Goal: Information Seeking & Learning: Check status

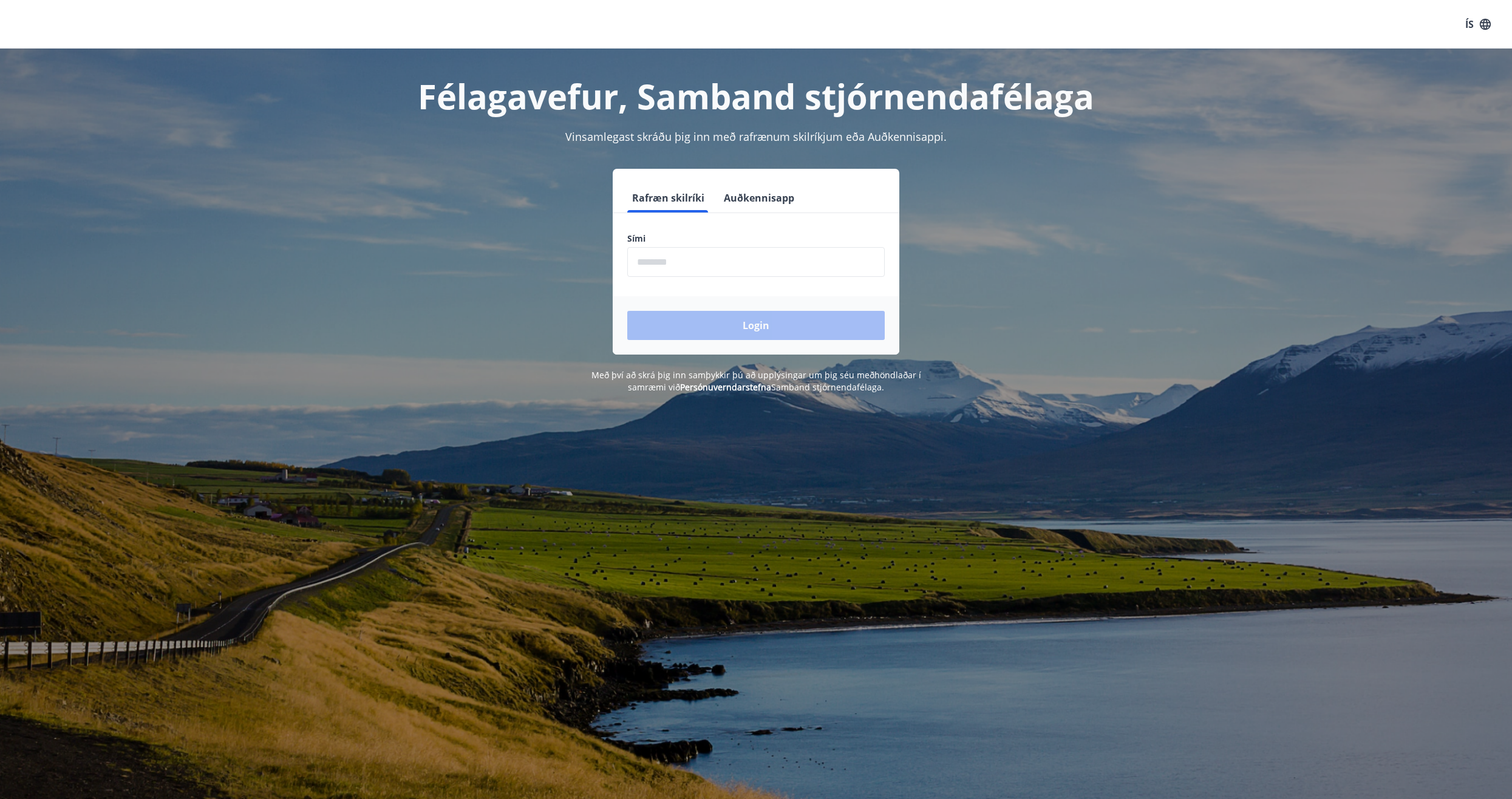
click at [700, 265] on input "phone" at bounding box center [756, 261] width 258 height 29
type input "********"
click at [708, 326] on button "Login" at bounding box center [756, 325] width 258 height 29
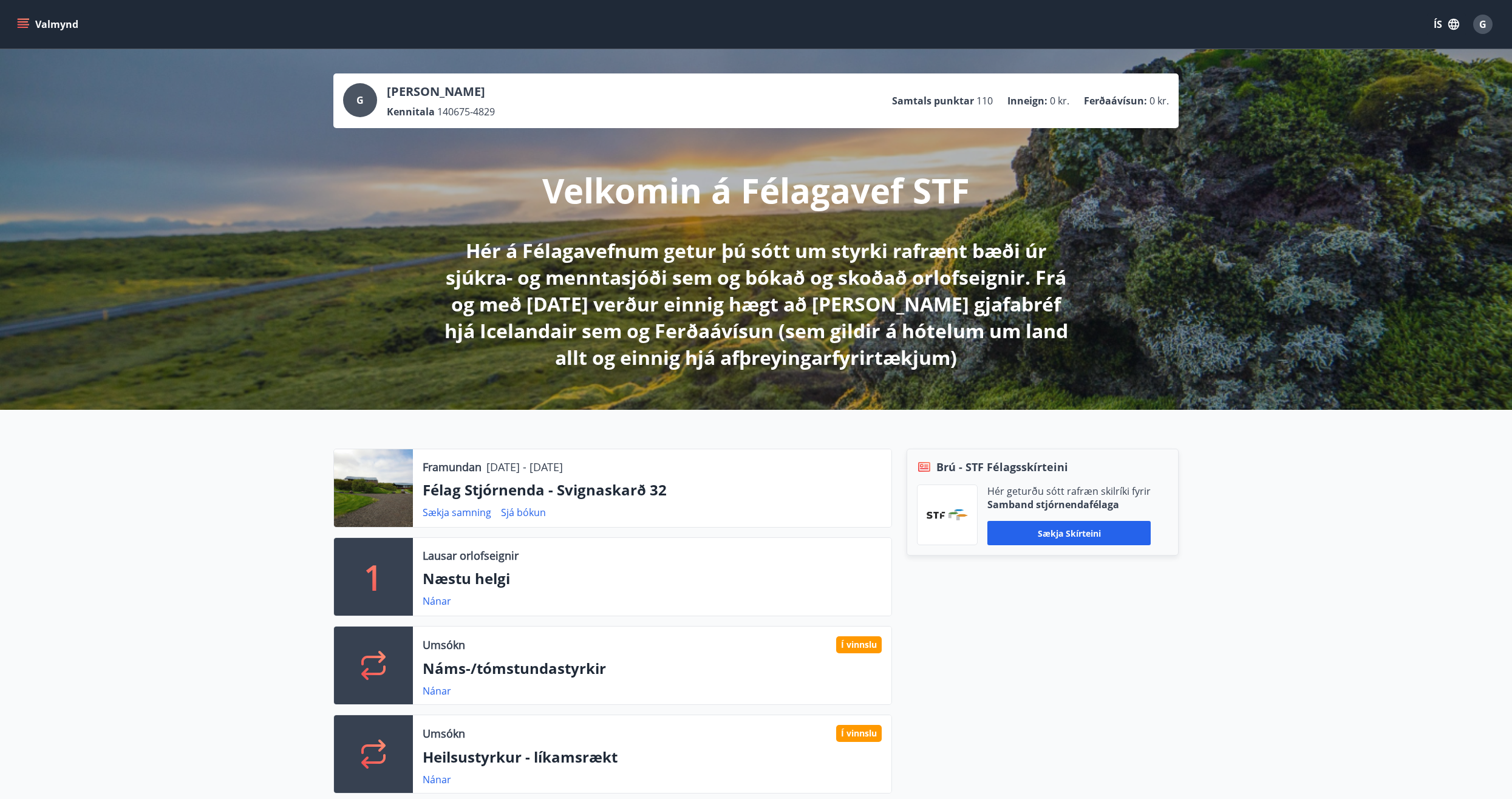
click at [29, 26] on button "Valmynd" at bounding box center [48, 24] width 68 height 22
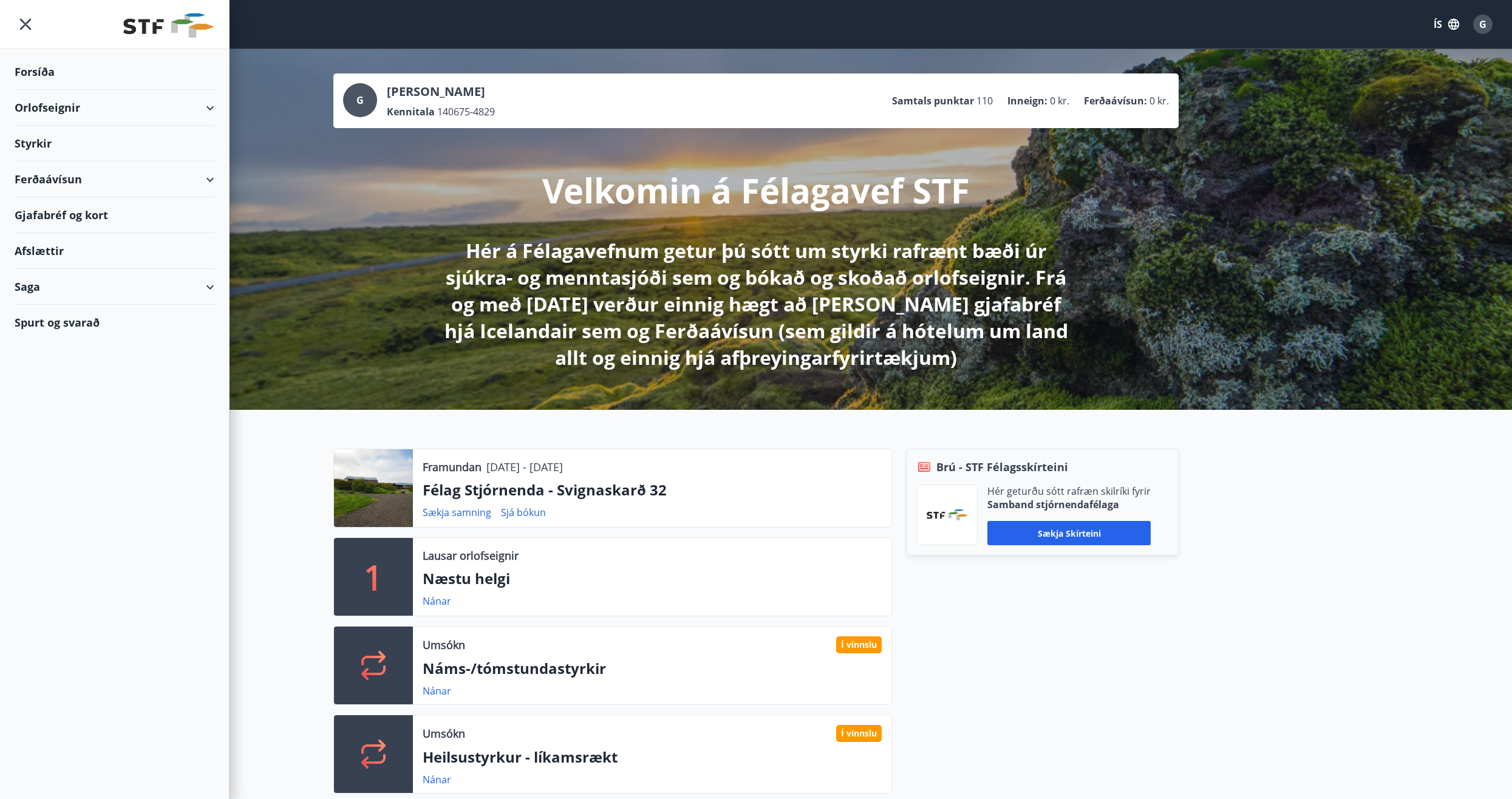
click at [46, 90] on div "Styrkir" at bounding box center [114, 72] width 200 height 36
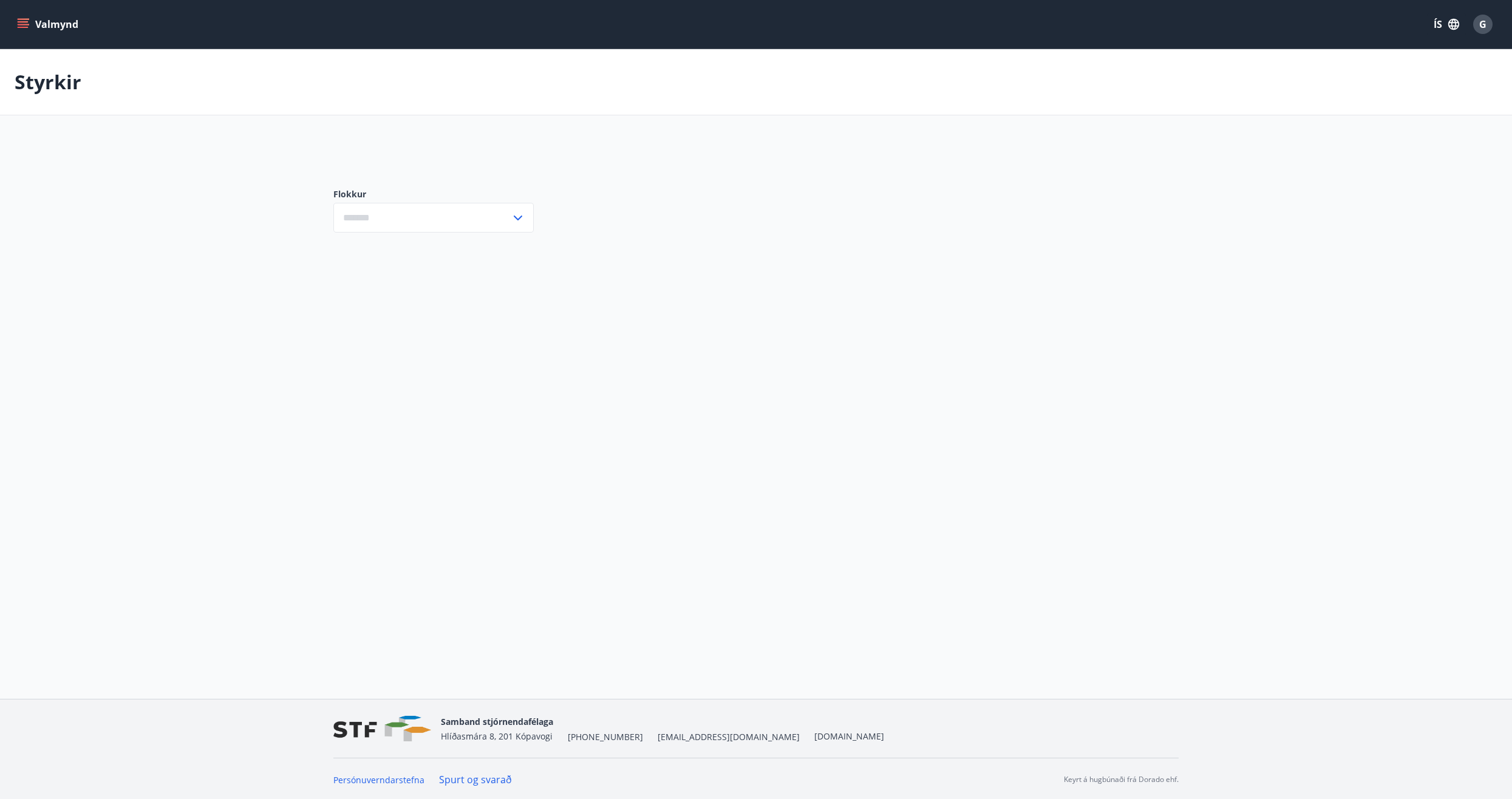
type input "***"
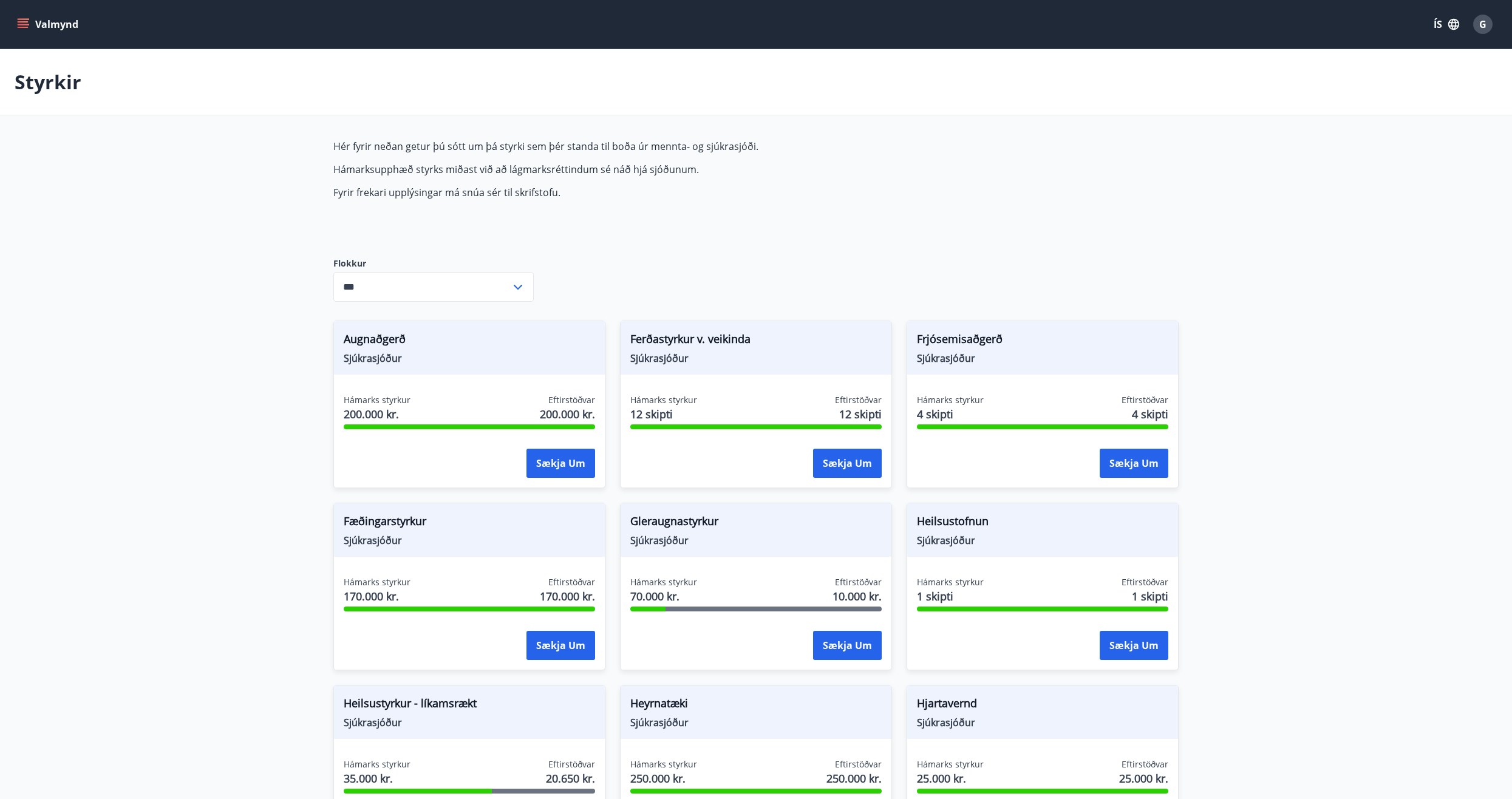
click at [23, 29] on icon "menu" at bounding box center [23, 24] width 12 height 12
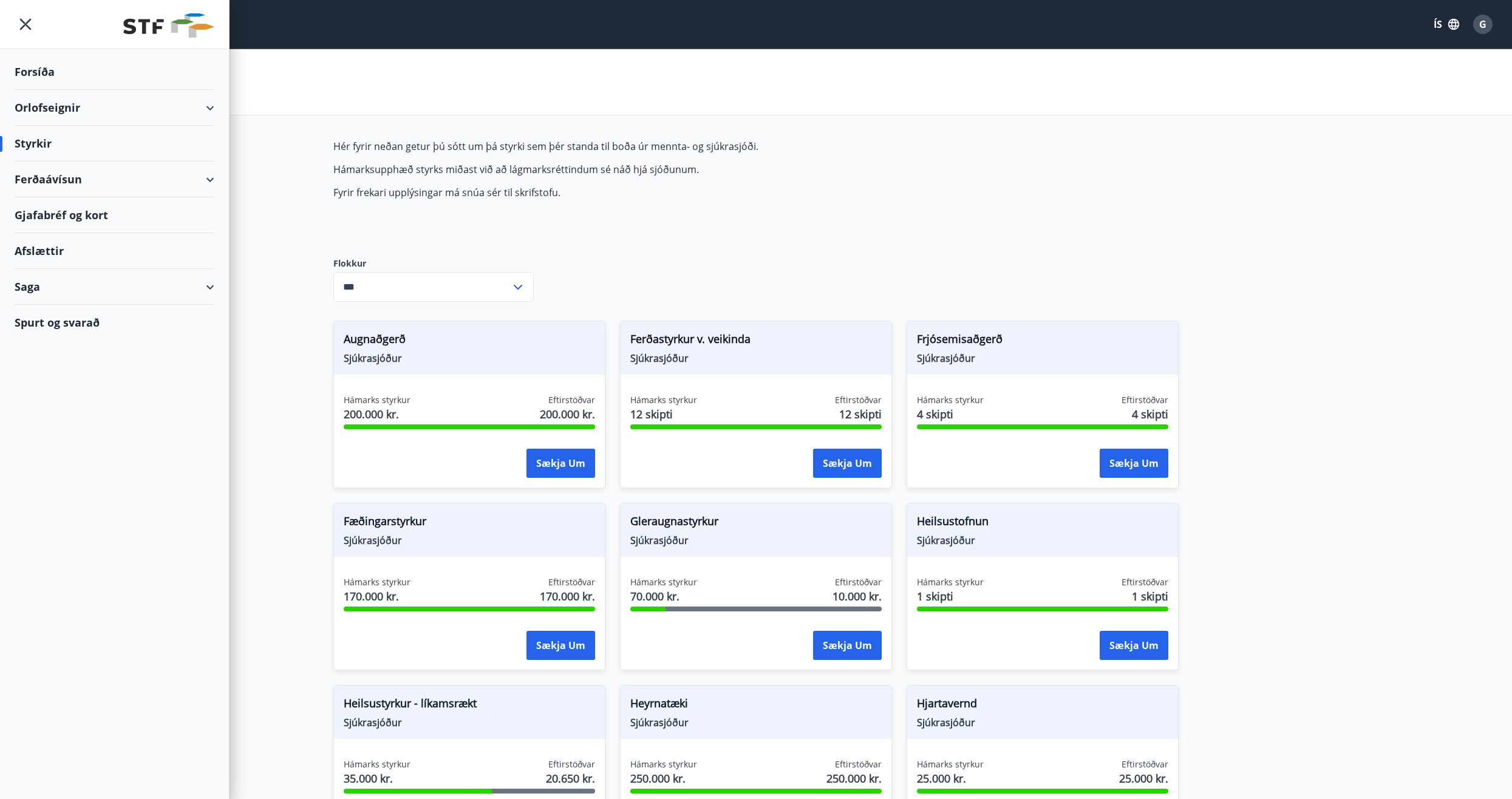
click at [216, 285] on icon at bounding box center [209, 287] width 14 height 14
click at [48, 445] on div "Styrkjasaga" at bounding box center [115, 445] width 181 height 26
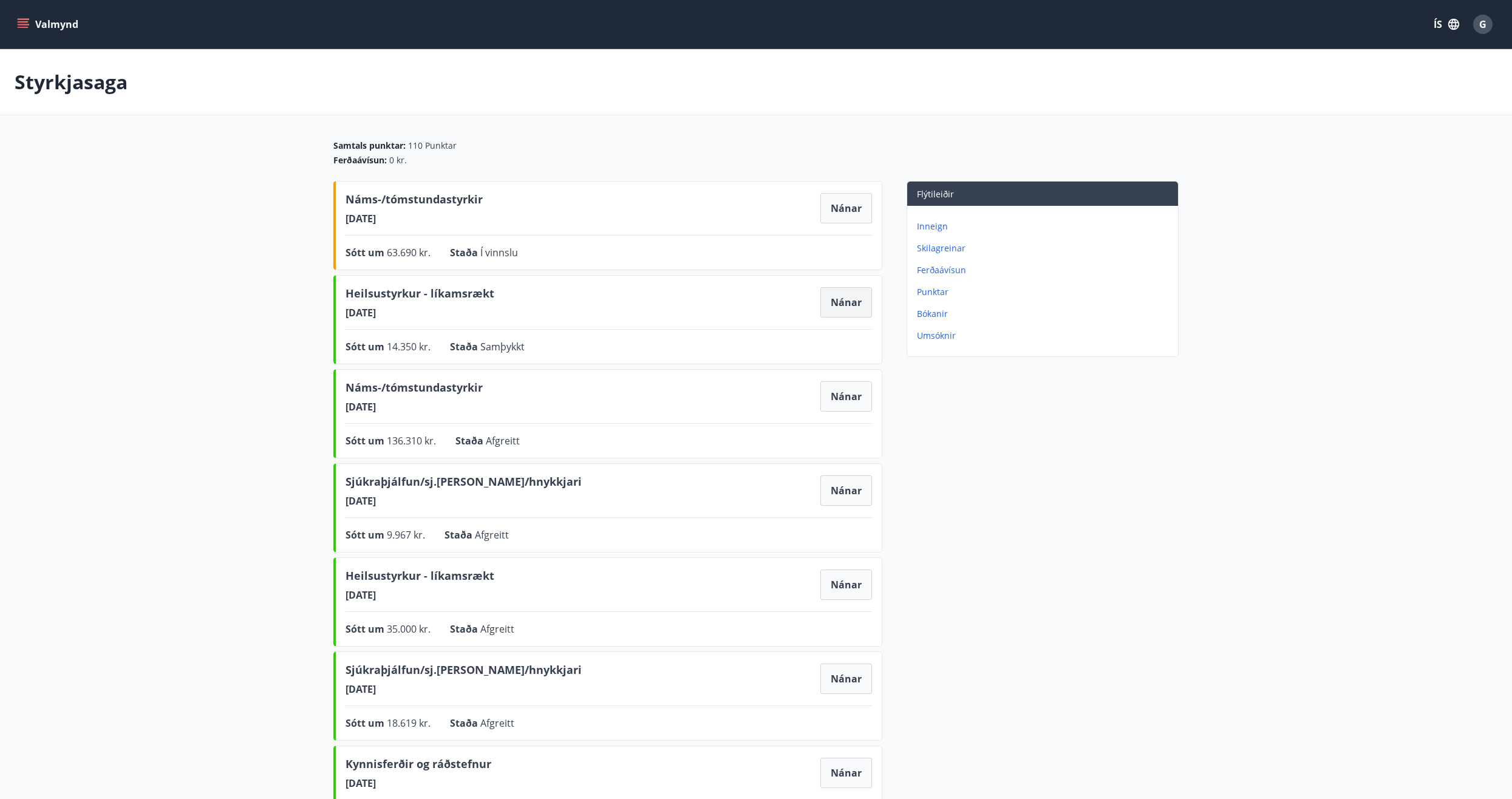
click at [831, 300] on button "Nánar" at bounding box center [846, 302] width 51 height 30
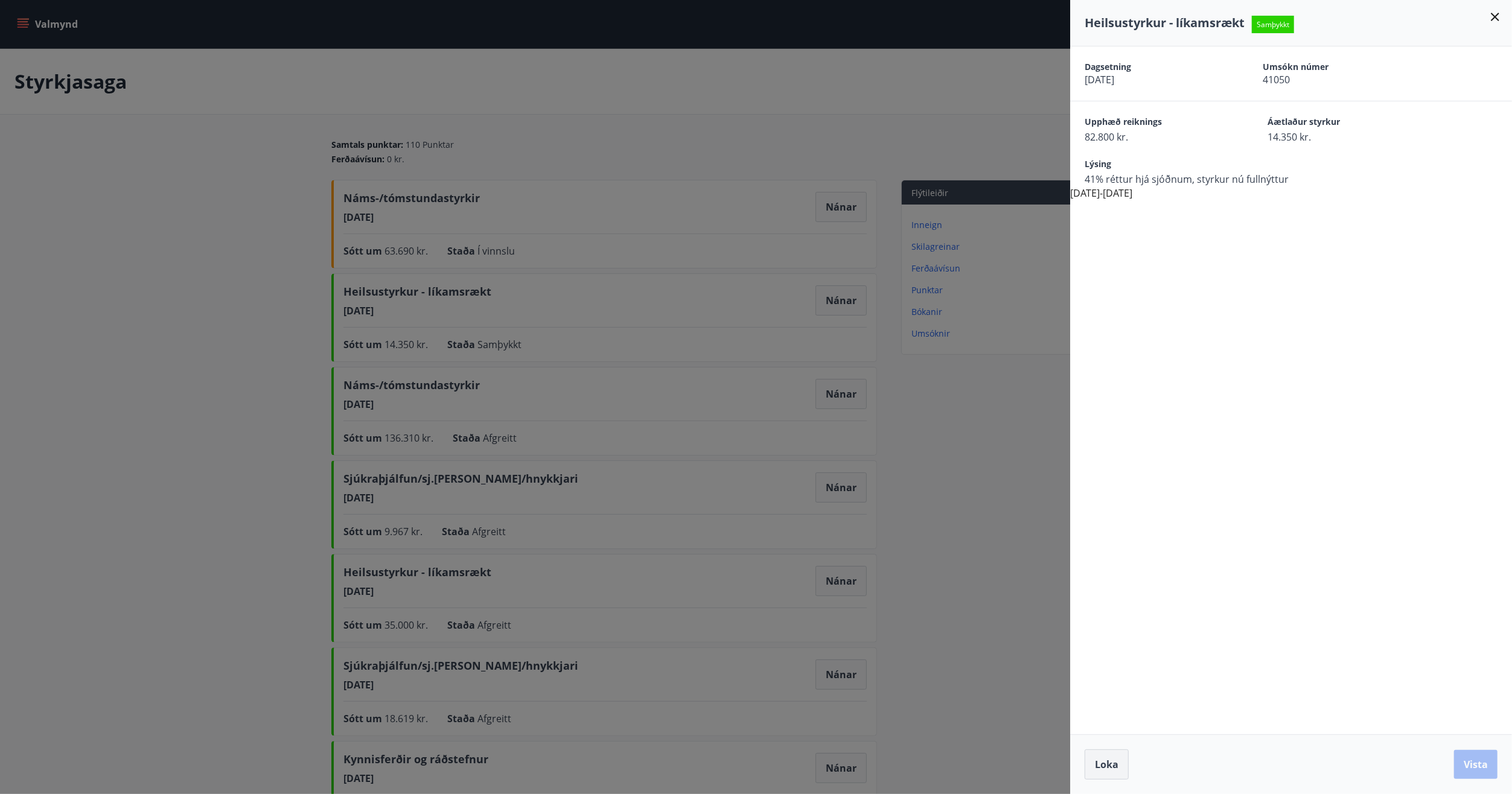
click at [1121, 765] on button "Loka" at bounding box center [1107, 765] width 44 height 30
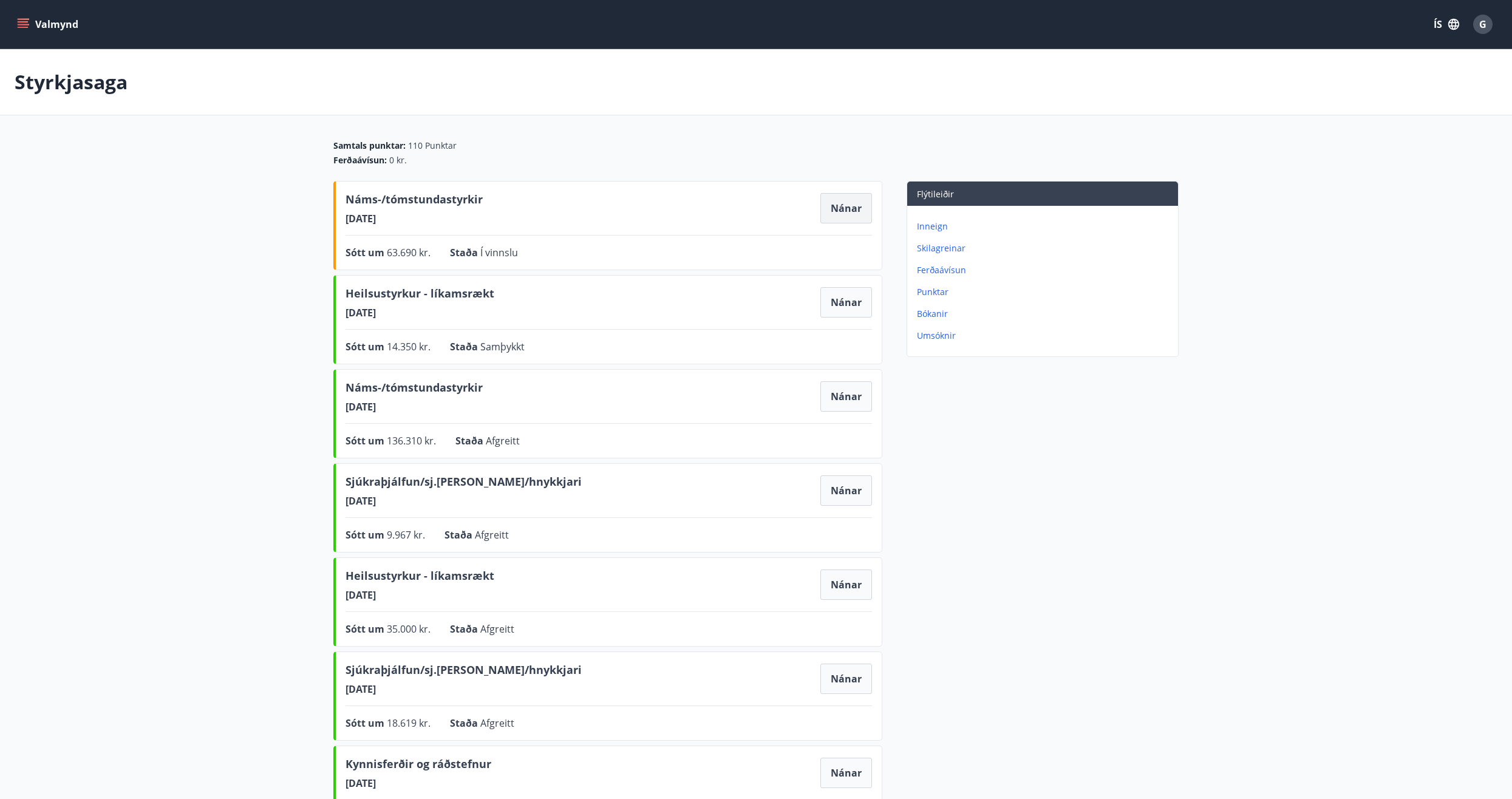
click at [838, 201] on button "Nánar" at bounding box center [846, 208] width 51 height 30
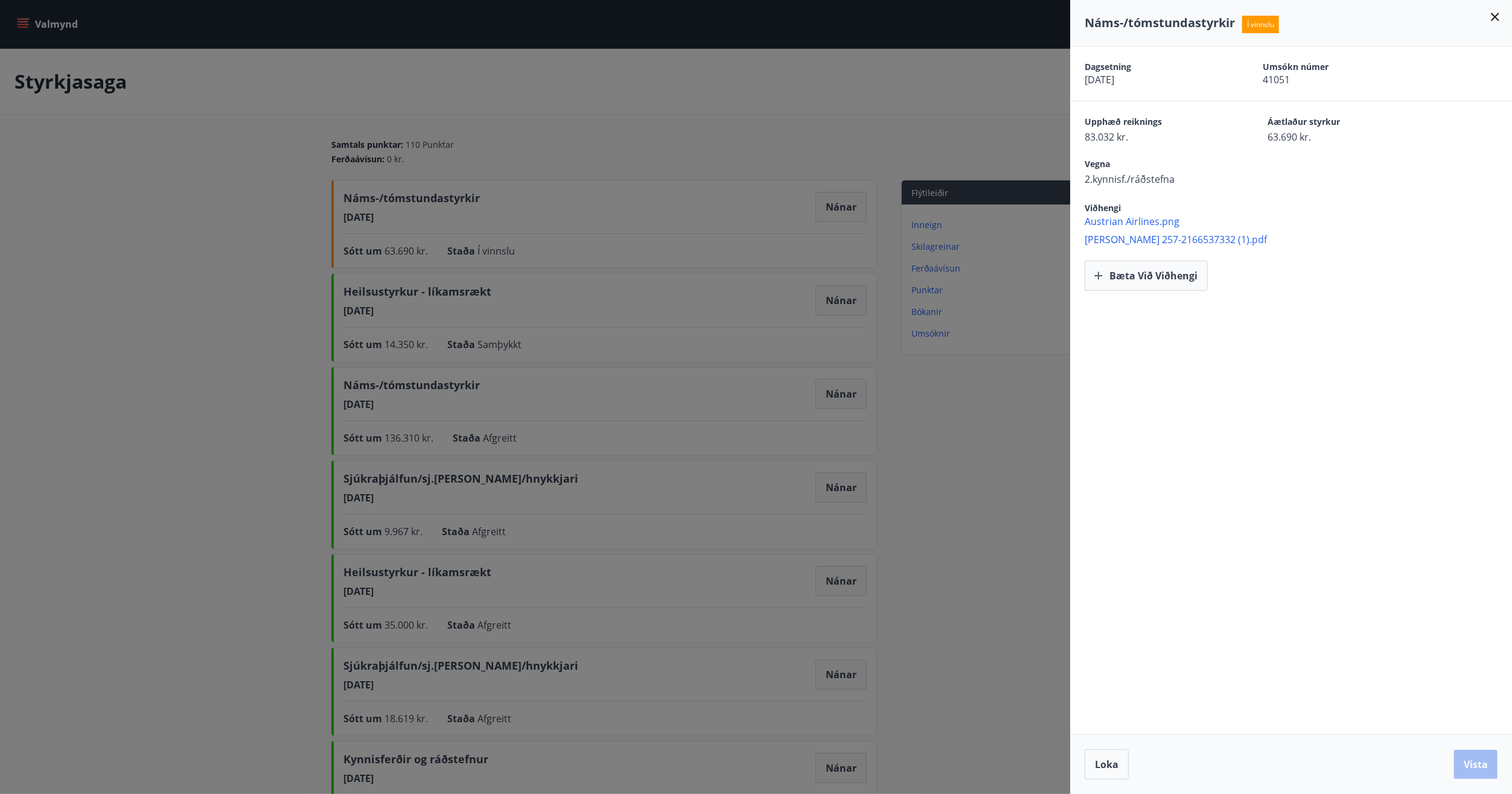
click at [1495, 16] on icon at bounding box center [1495, 16] width 8 height 8
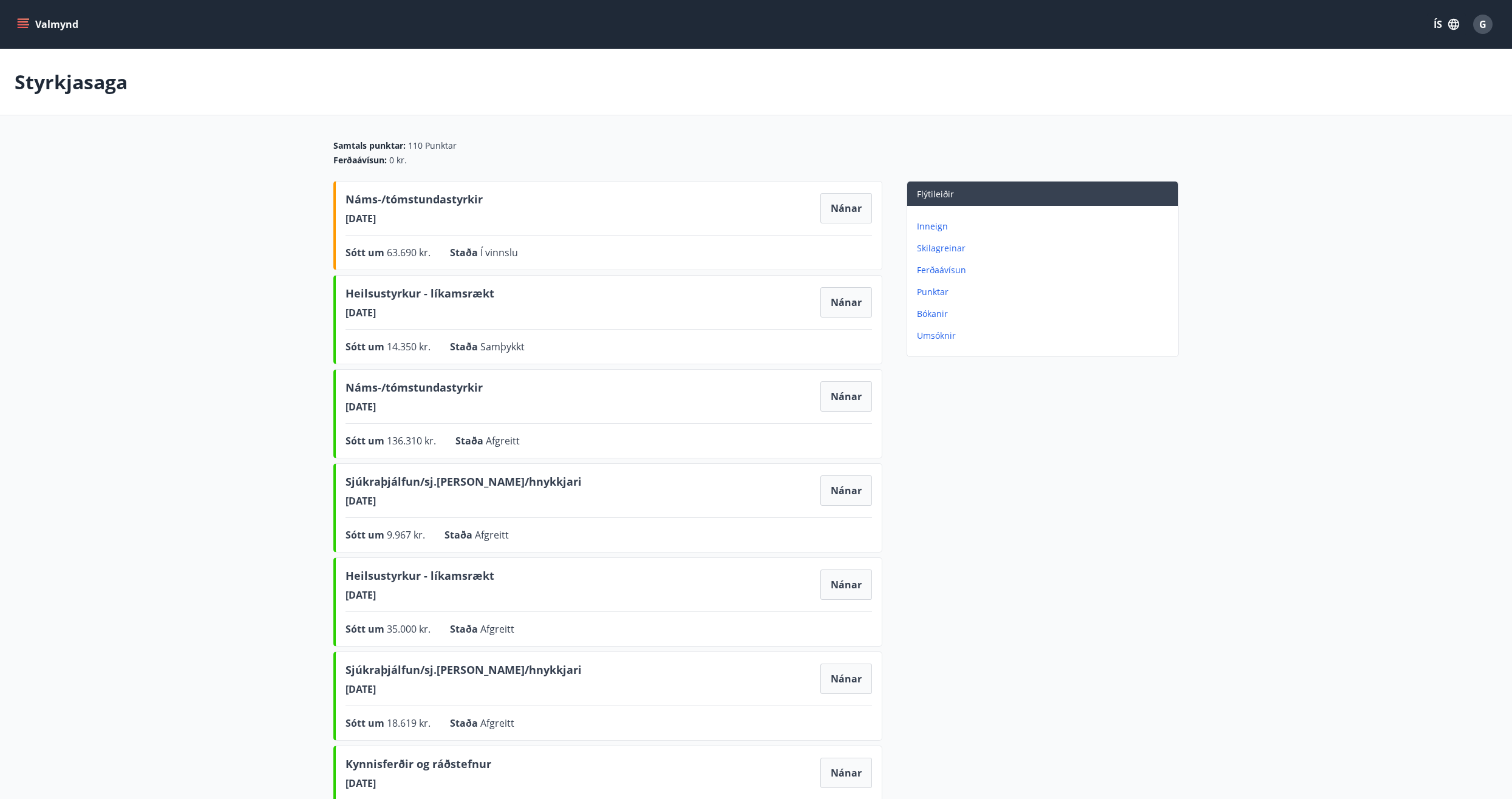
click at [53, 92] on p "Styrkjasaga" at bounding box center [70, 82] width 113 height 27
click at [25, 25] on icon "menu" at bounding box center [23, 24] width 12 height 12
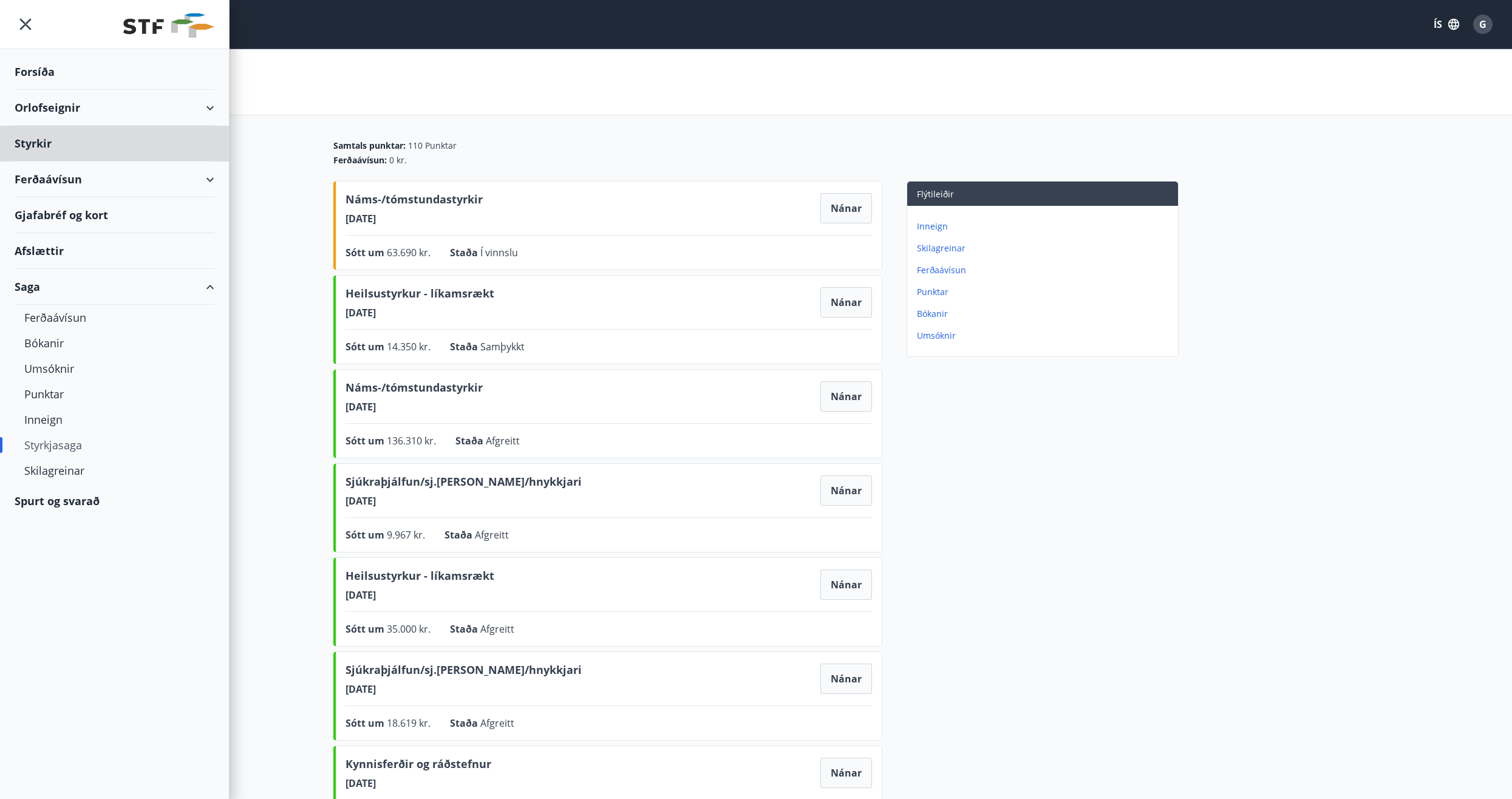
click at [41, 71] on div "Forsíða" at bounding box center [114, 72] width 200 height 36
